Goal: Information Seeking & Learning: Learn about a topic

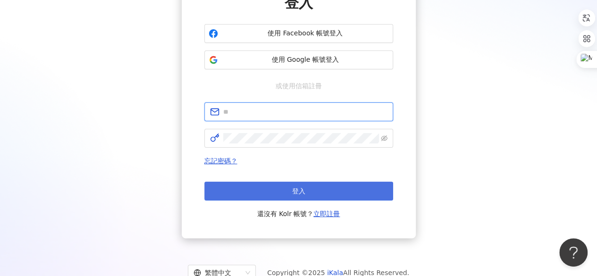
type input "**********"
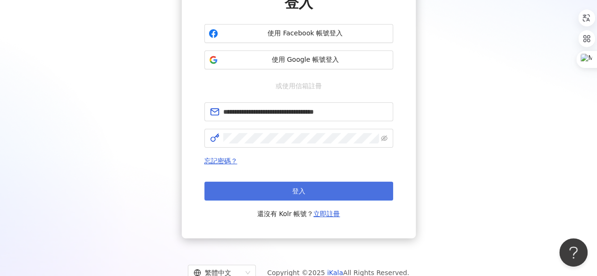
click at [285, 194] on button "登入" at bounding box center [298, 191] width 189 height 19
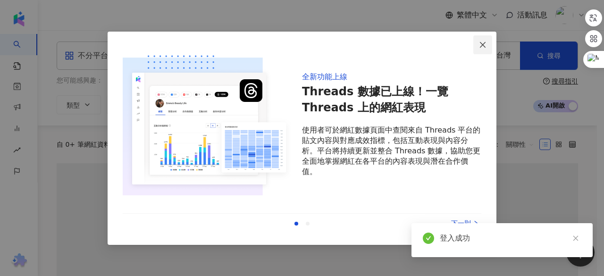
click at [490, 48] on span "Close" at bounding box center [483, 45] width 19 height 8
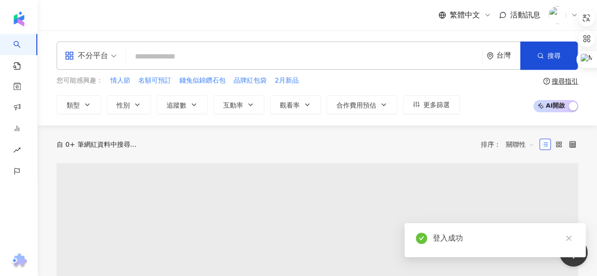
click at [222, 59] on input "search" at bounding box center [304, 57] width 349 height 18
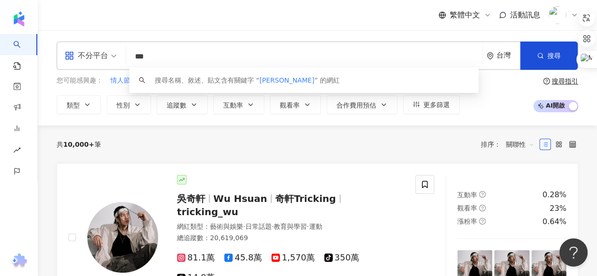
type input "***"
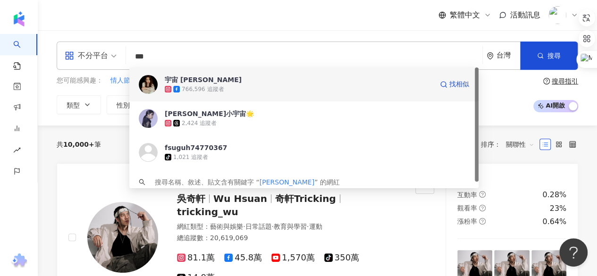
click at [327, 87] on div "766,596 追蹤者" at bounding box center [299, 89] width 268 height 9
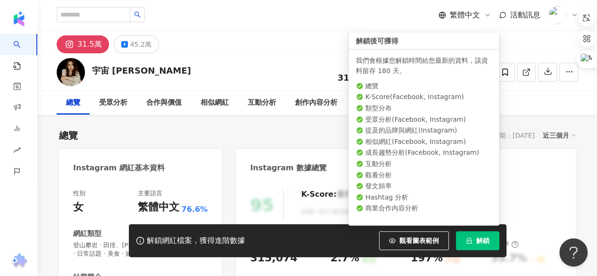
click at [475, 241] on button "解鎖" at bounding box center [477, 240] width 43 height 19
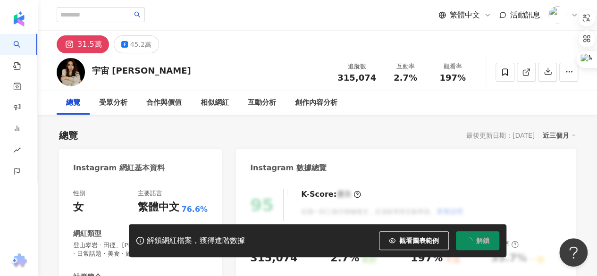
click at [476, 241] on button "解鎖" at bounding box center [477, 240] width 43 height 19
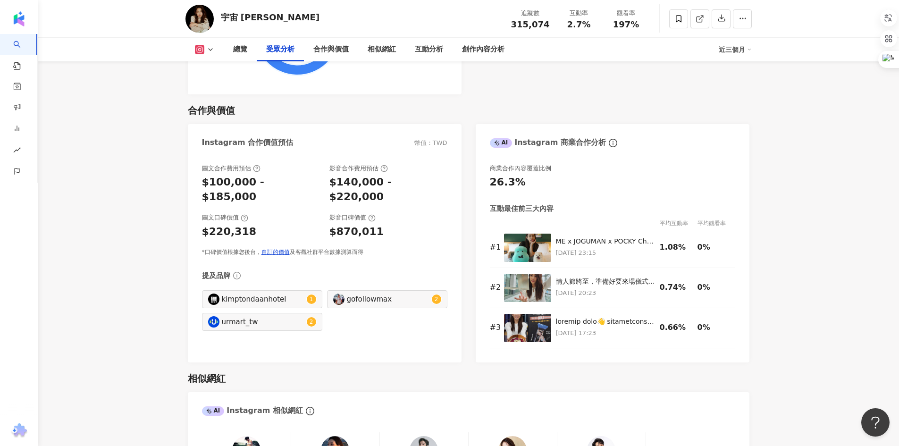
scroll to position [1275, 0]
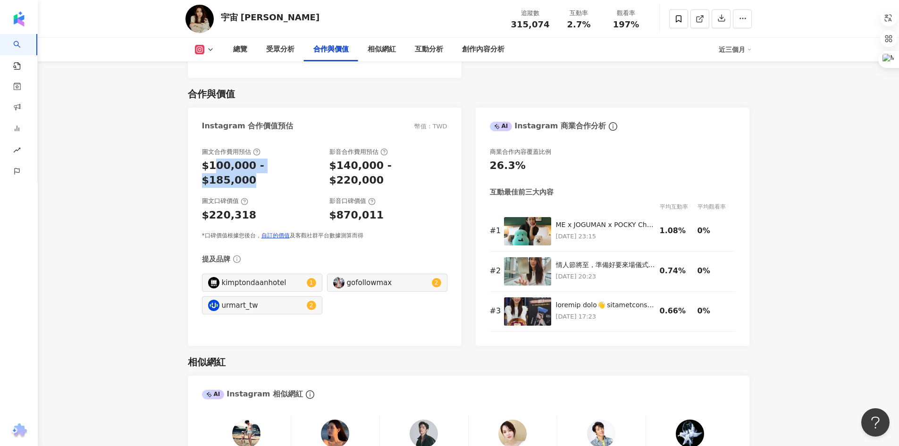
drag, startPoint x: 214, startPoint y: 153, endPoint x: 309, endPoint y: 157, distance: 95.0
click at [309, 159] on div "$100,000 - $185,000" at bounding box center [261, 173] width 118 height 29
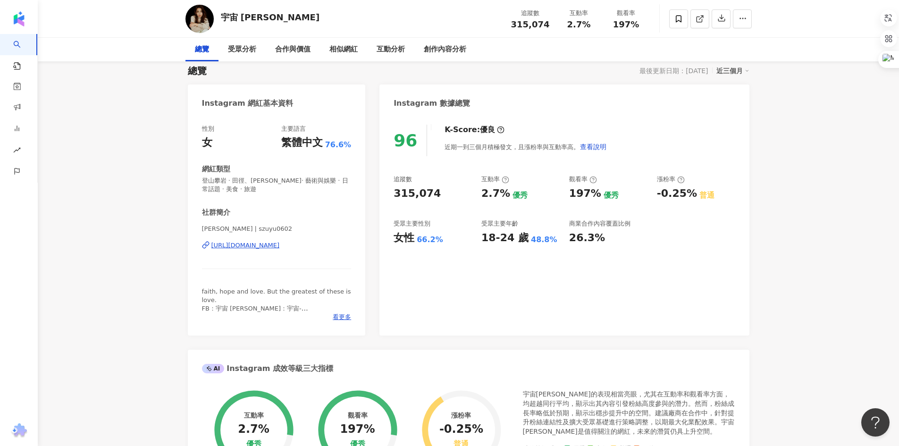
scroll to position [0, 0]
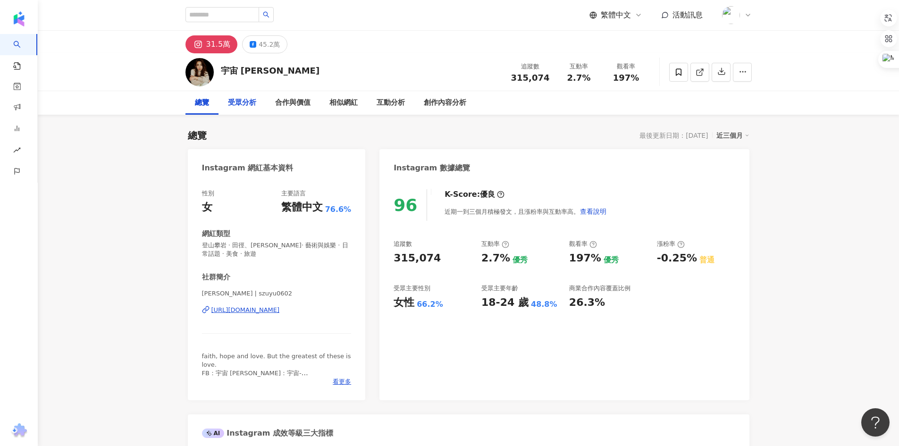
click at [232, 98] on div "受眾分析" at bounding box center [242, 102] width 28 height 11
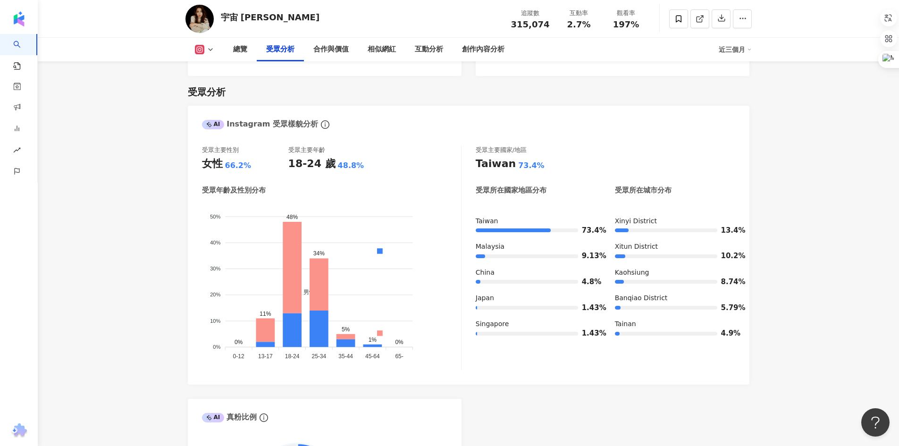
click at [203, 51] on icon at bounding box center [199, 49] width 9 height 9
click at [204, 89] on button "Facebook" at bounding box center [219, 88] width 57 height 13
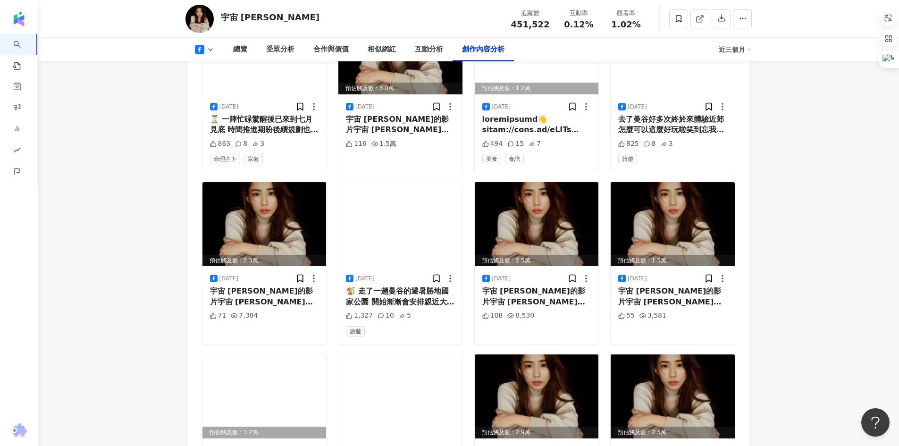
scroll to position [2362, 0]
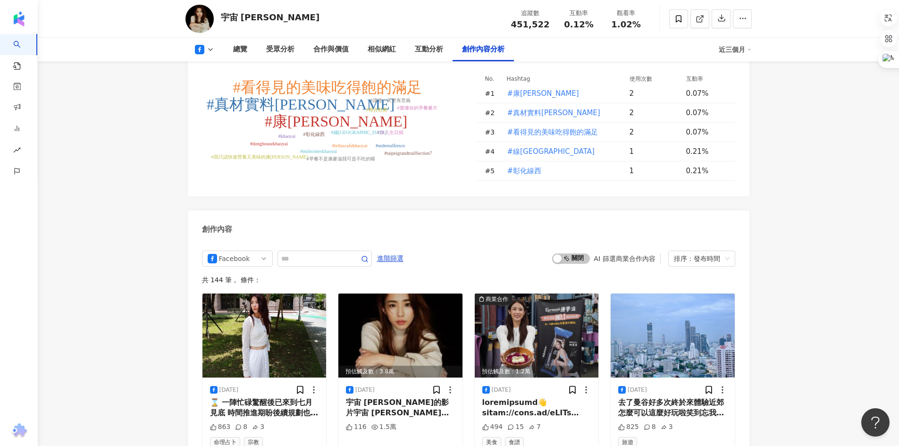
click at [216, 51] on button at bounding box center [205, 49] width 38 height 9
click at [216, 71] on button "Instagram" at bounding box center [219, 66] width 57 height 13
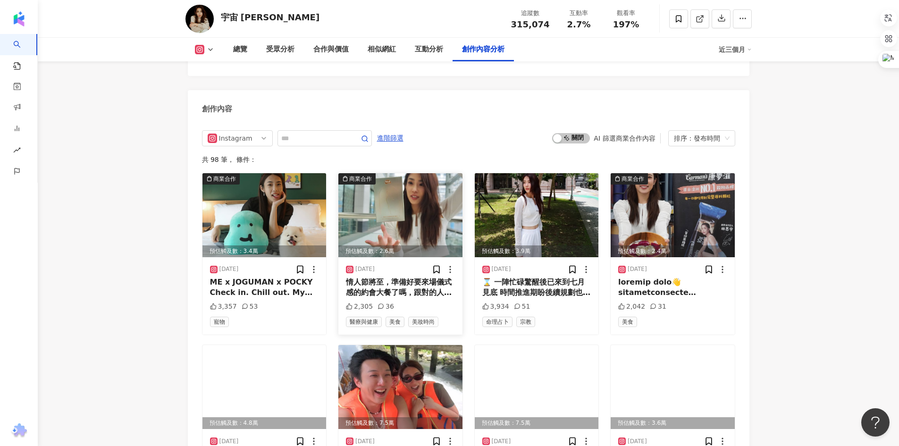
scroll to position [2954, 0]
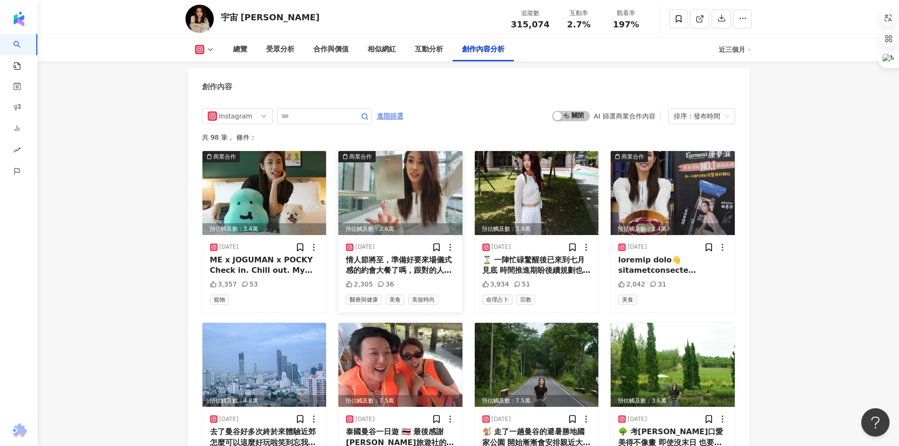
drag, startPoint x: 366, startPoint y: 224, endPoint x: 362, endPoint y: 222, distance: 4.9
drag, startPoint x: 362, startPoint y: 222, endPoint x: 187, endPoint y: 223, distance: 174.7
click at [252, 255] on div "ME x JOGUMAN x POCKY Check in. Chill out. My JOGUMAN Summer Staycation is start…" at bounding box center [264, 265] width 109 height 21
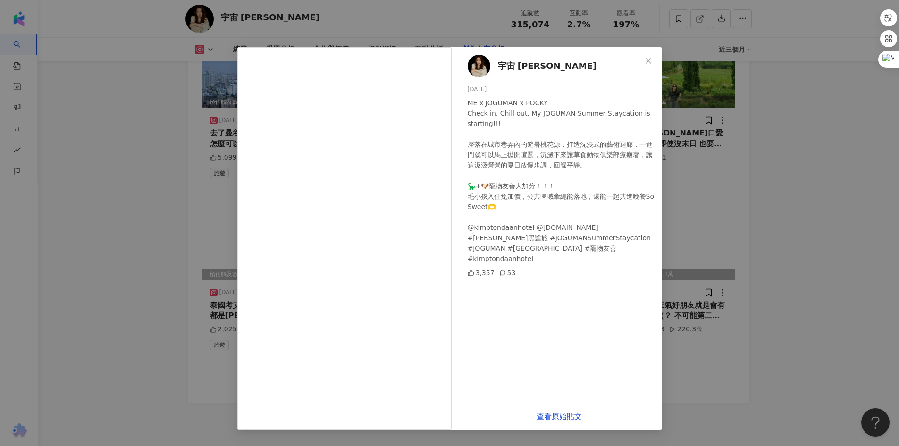
scroll to position [3264, 0]
